Goal: Navigation & Orientation: Find specific page/section

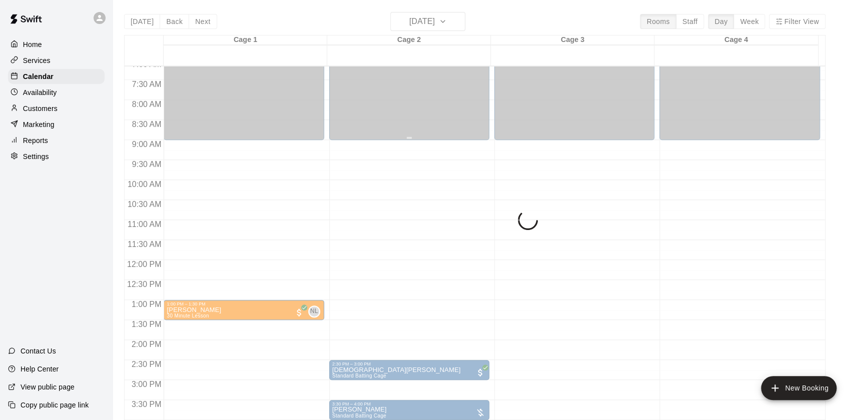
scroll to position [201, 0]
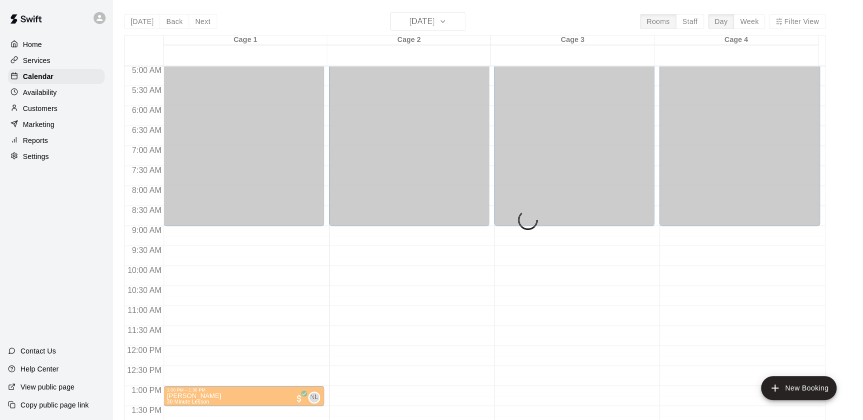
click at [420, 18] on div "Today Back Next Tuesday Aug 12 Rooms Staff Day Week Filter View Cage 1 12 Tue C…" at bounding box center [474, 222] width 701 height 420
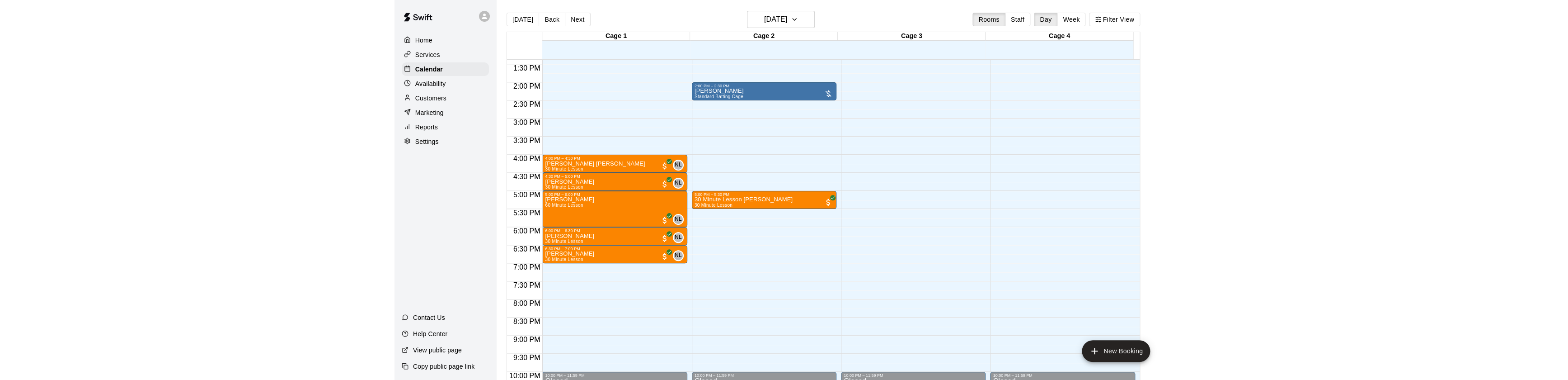
scroll to position [488, 0]
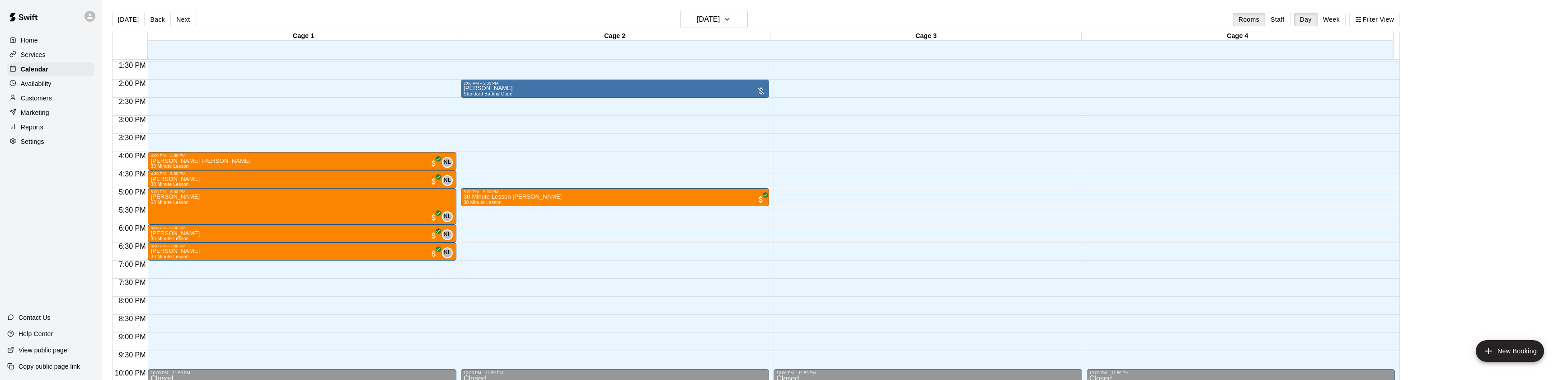
drag, startPoint x: 1056, startPoint y: 163, endPoint x: 1064, endPoint y: 171, distance: 11.3
drag, startPoint x: 1064, startPoint y: 171, endPoint x: 1035, endPoint y: 171, distance: 29.0
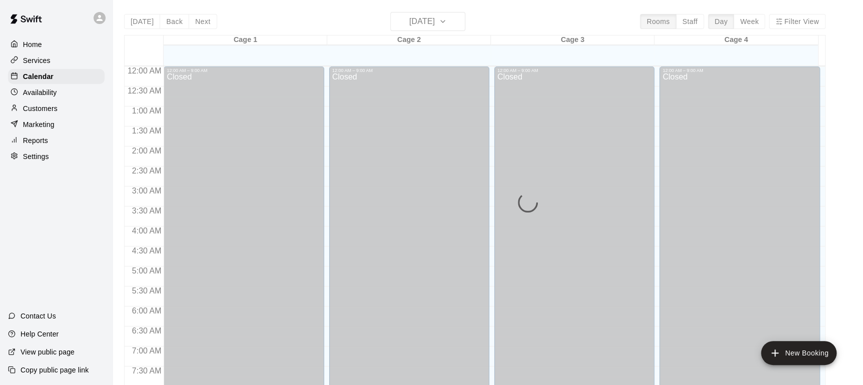
scroll to position [470, 0]
